Goal: Find specific page/section: Find specific page/section

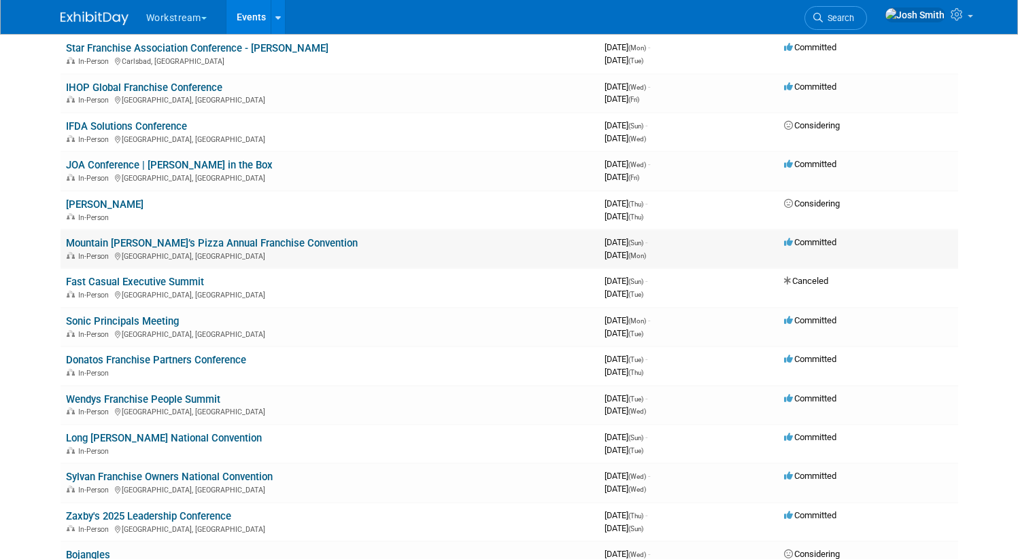
scroll to position [193, 0]
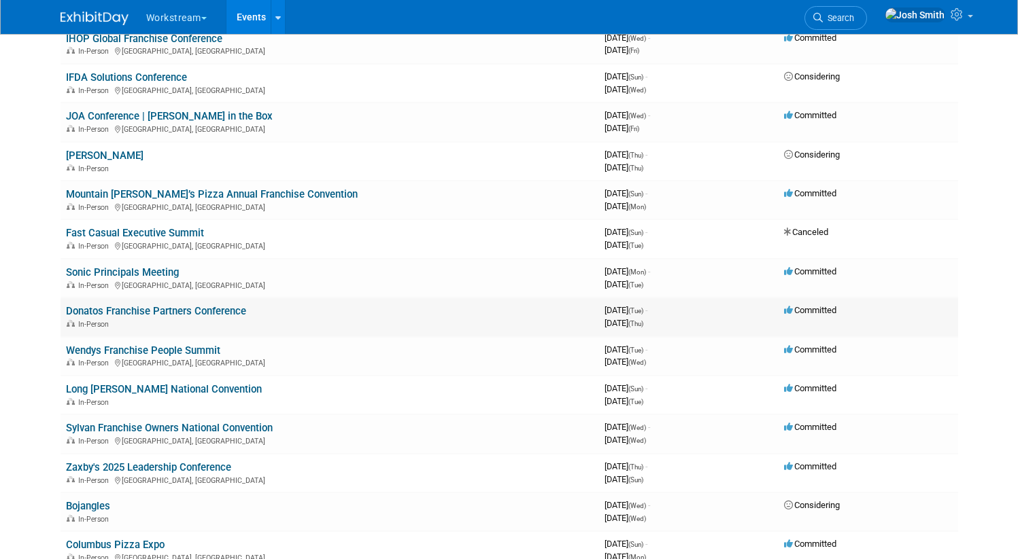
click at [277, 319] on div "In-Person" at bounding box center [329, 323] width 527 height 11
click at [179, 315] on link "Donatos Franchise Partners Conference" at bounding box center [156, 311] width 180 height 12
